Goal: Navigation & Orientation: Find specific page/section

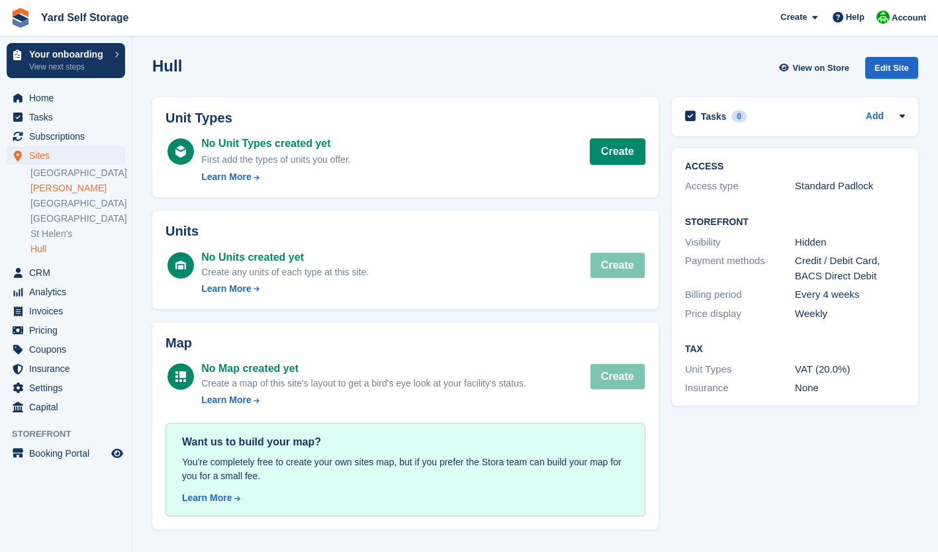
click at [58, 191] on link "[PERSON_NAME]" at bounding box center [77, 188] width 95 height 13
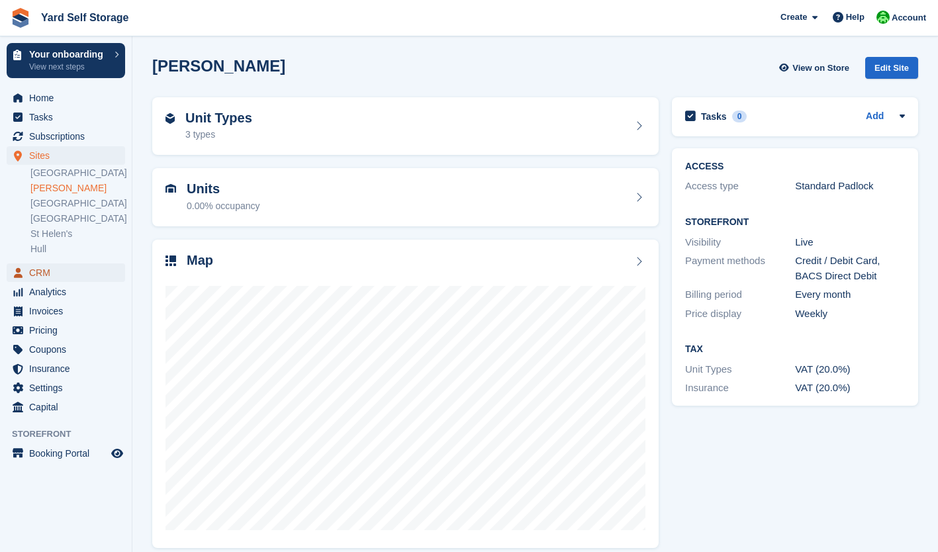
click at [44, 275] on span "CRM" at bounding box center [68, 272] width 79 height 19
